Goal: Check status: Check status

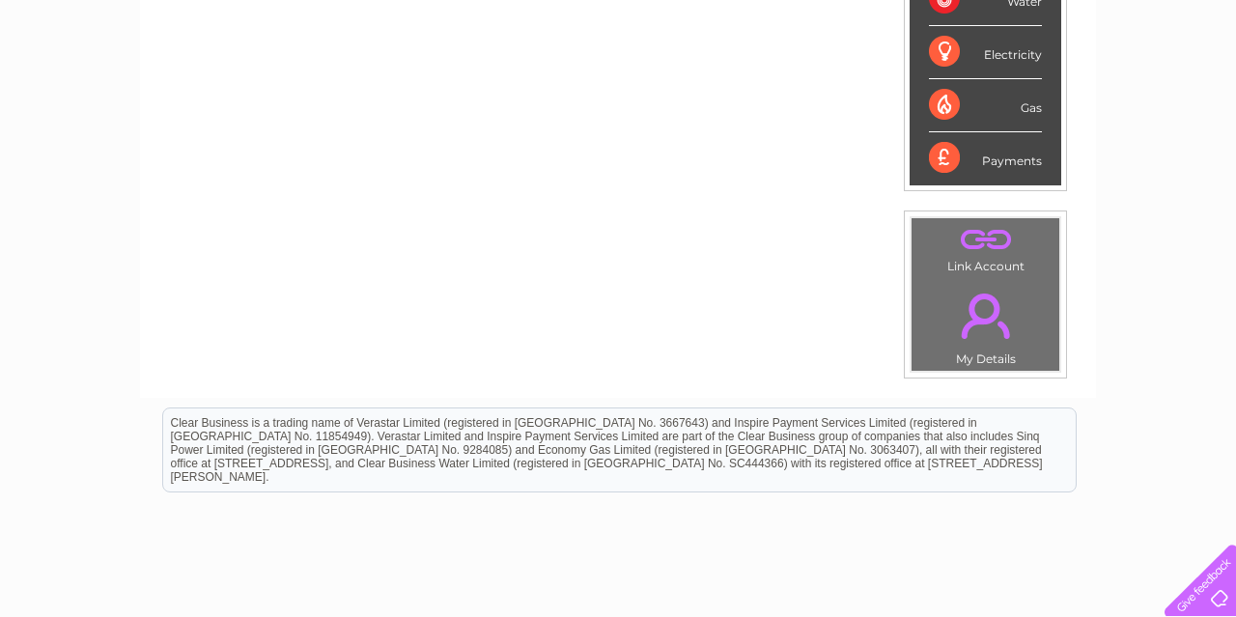
scroll to position [100, 0]
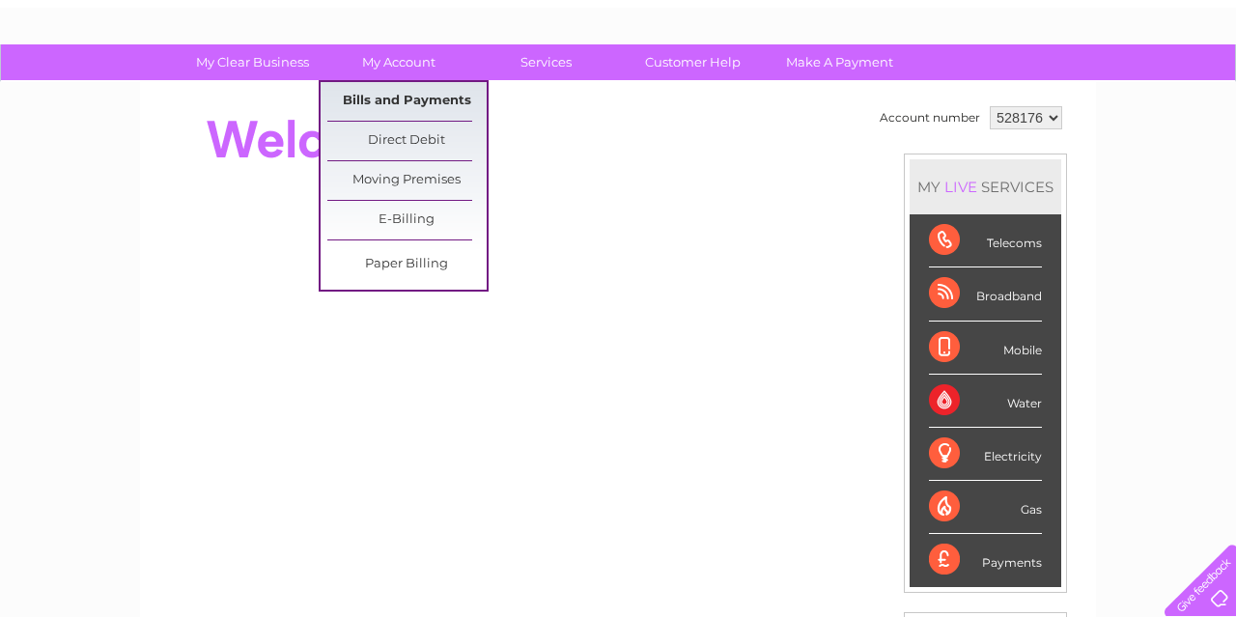
click at [354, 98] on link "Bills and Payments" at bounding box center [406, 101] width 159 height 39
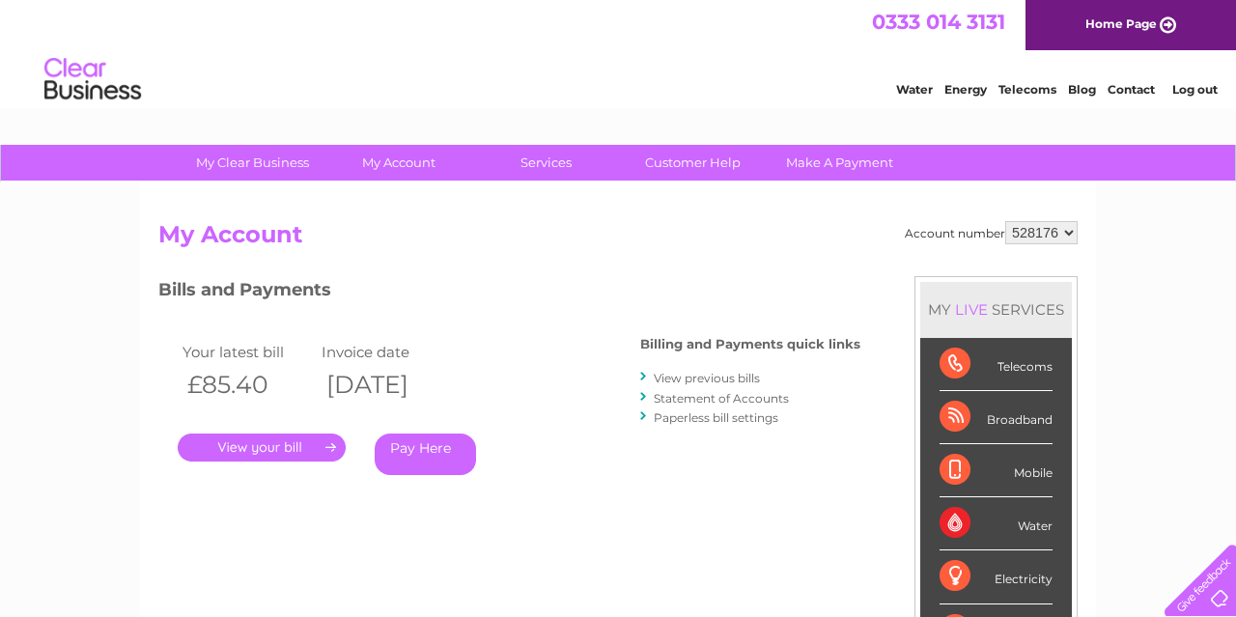
click at [256, 447] on link "." at bounding box center [262, 447] width 168 height 28
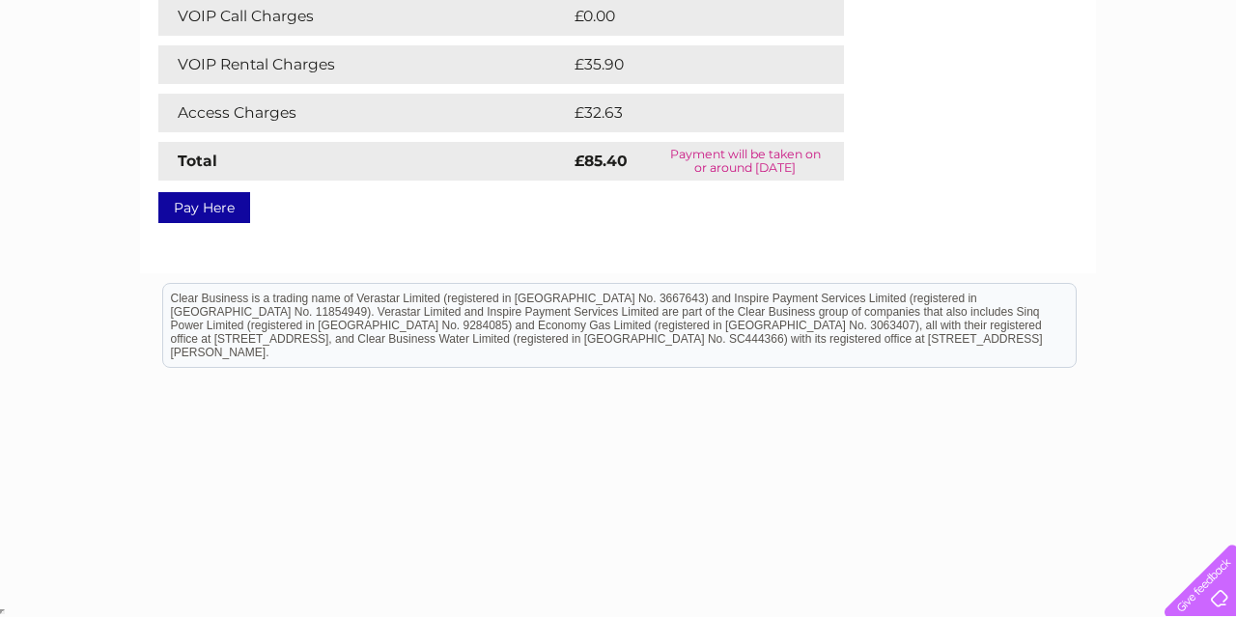
scroll to position [149, 0]
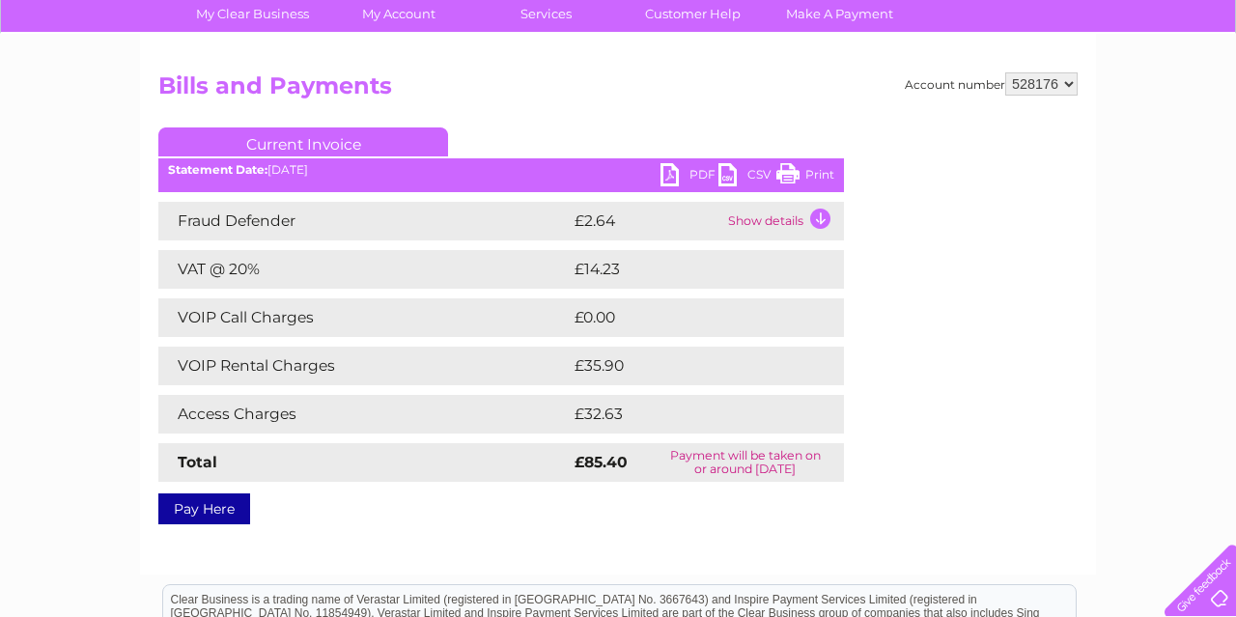
click at [806, 216] on td "Show details" at bounding box center [783, 221] width 121 height 39
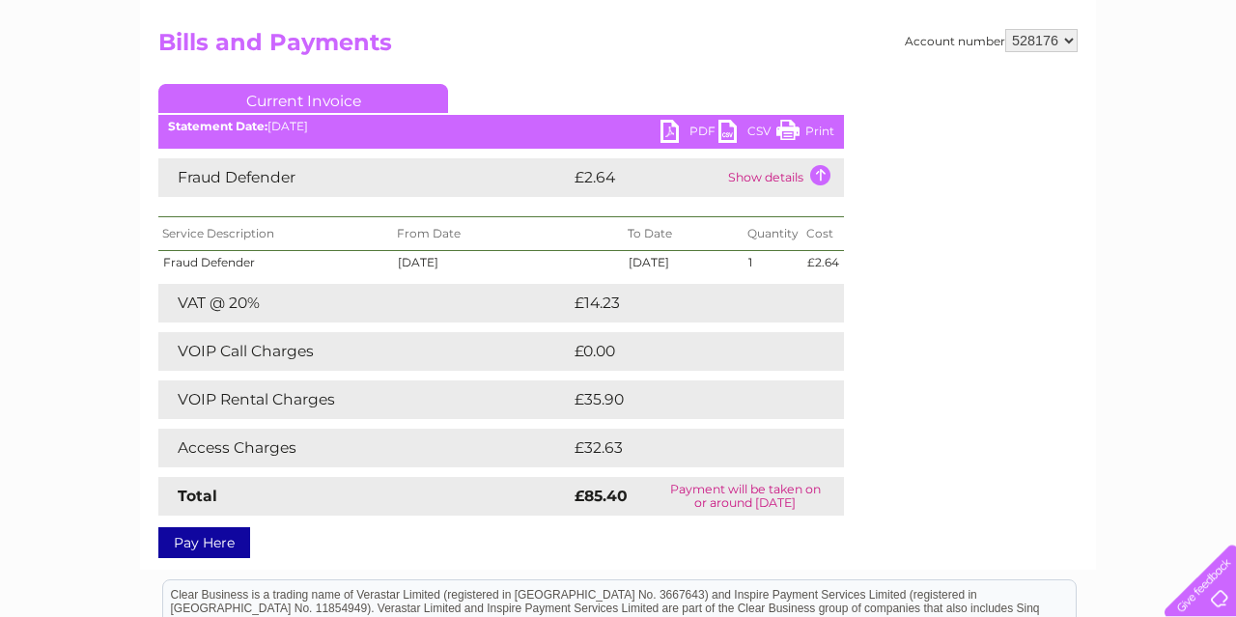
scroll to position [187, 0]
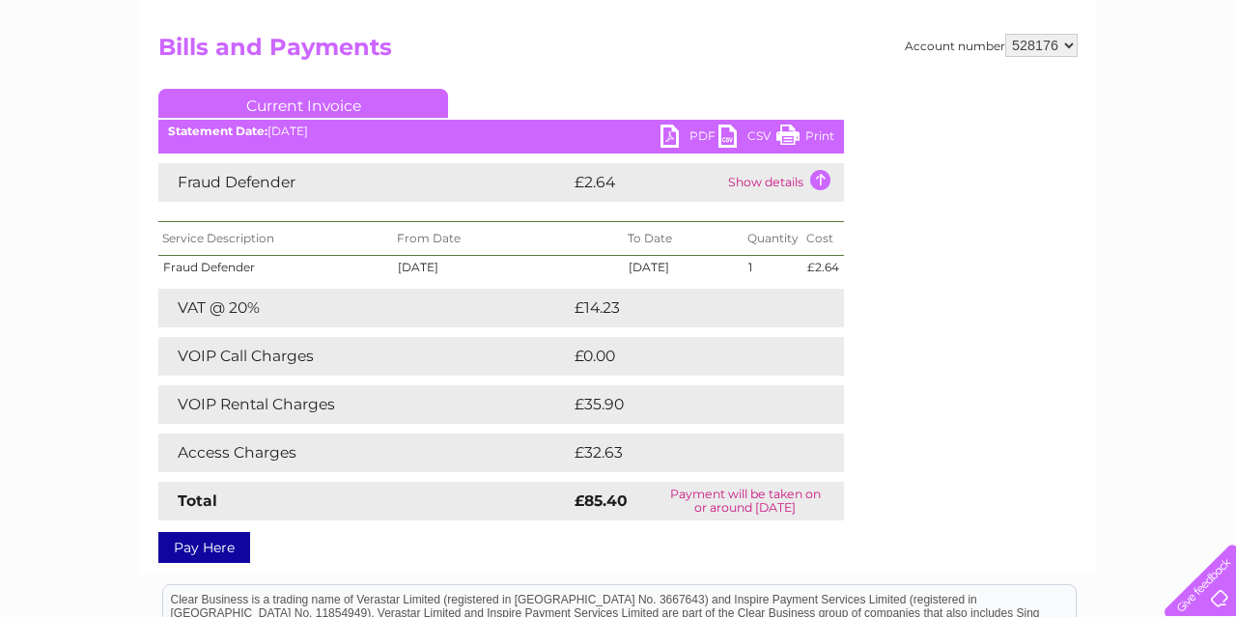
click at [677, 130] on link "PDF" at bounding box center [689, 139] width 58 height 28
